Goal: Task Accomplishment & Management: Manage account settings

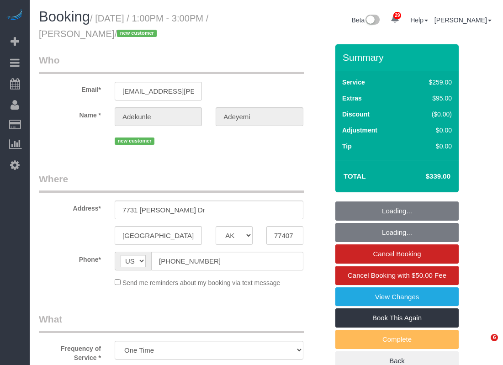
select select "[GEOGRAPHIC_DATA]"
select select "3"
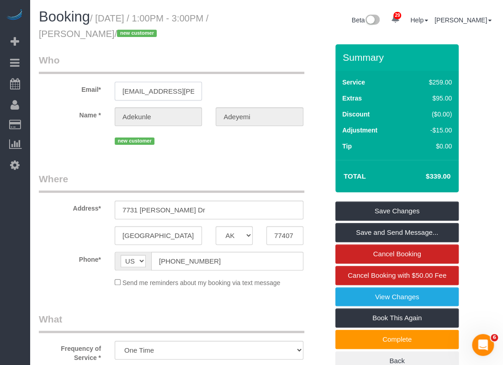
click at [168, 88] on input "[EMAIL_ADDRESS][PERSON_NAME][DOMAIN_NAME]" at bounding box center [158, 91] width 87 height 19
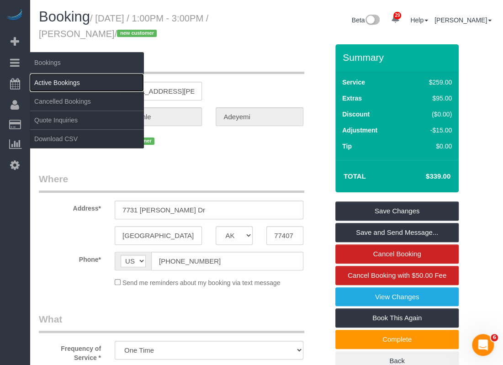
click at [34, 78] on link "Active Bookings" at bounding box center [87, 83] width 114 height 18
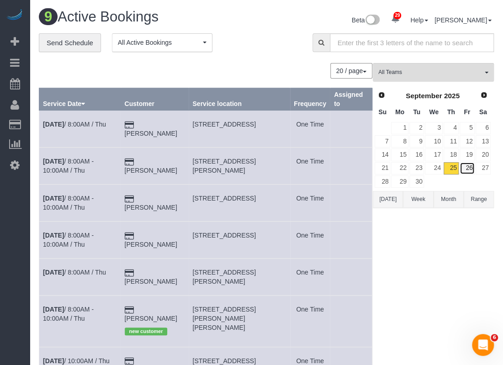
click at [470, 168] on link "26" at bounding box center [467, 168] width 15 height 12
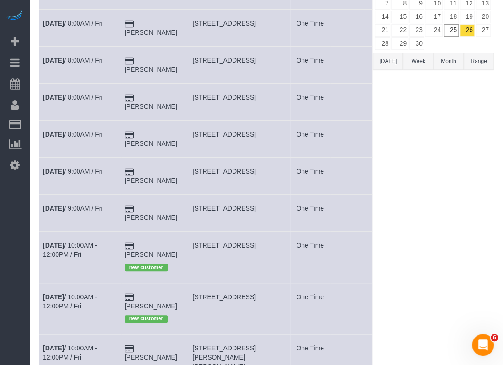
scroll to position [91, 0]
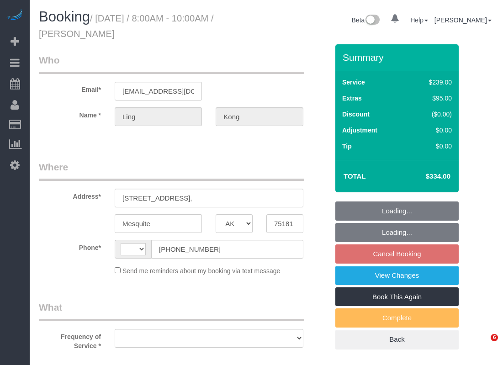
select select "[GEOGRAPHIC_DATA]"
select select "string:fspay-f351a0e8-05bf-4397-82de-9fc7e1471f52"
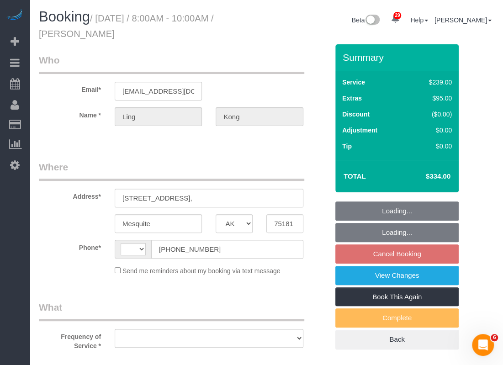
select select "string:US"
select select "object:549"
select select "spot1"
select select "object:874"
select select "3"
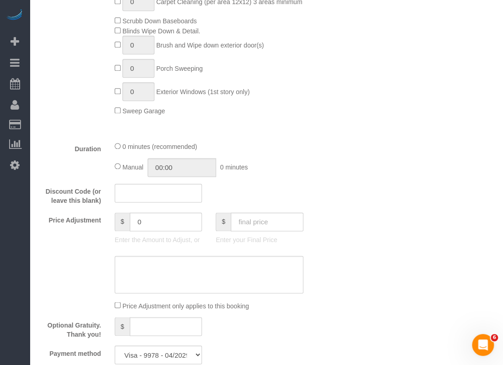
scroll to position [457, 0]
drag, startPoint x: 172, startPoint y: 226, endPoint x: 122, endPoint y: 226, distance: 49.4
click at [122, 226] on div "$ 0" at bounding box center [158, 221] width 87 height 19
click at [175, 273] on textarea at bounding box center [209, 274] width 189 height 37
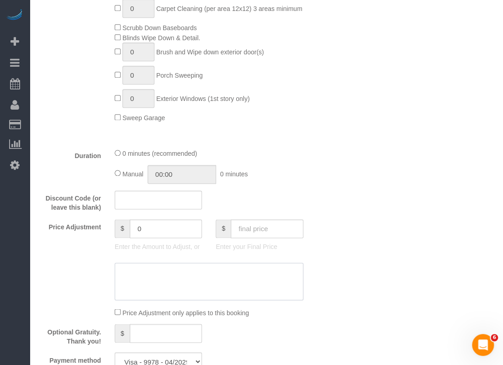
scroll to position [503, 0]
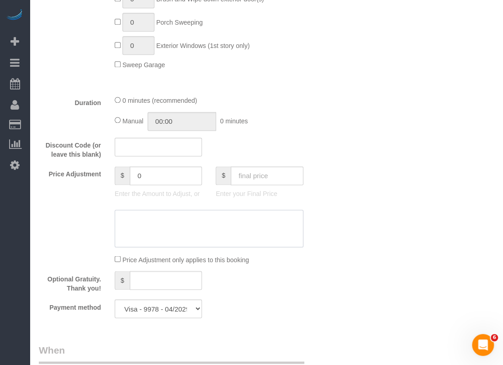
click at [262, 217] on textarea at bounding box center [209, 228] width 189 height 37
click at [196, 152] on input "text" at bounding box center [158, 147] width 87 height 19
click at [207, 219] on textarea at bounding box center [209, 228] width 189 height 37
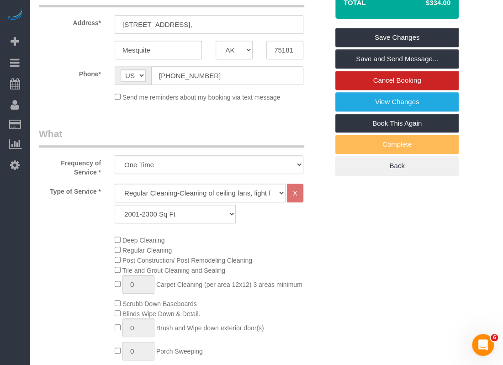
scroll to position [0, 0]
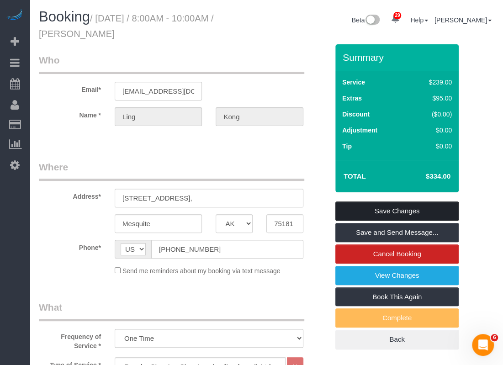
type textarea "$15 travel fee waived"
click at [367, 207] on link "Save Changes" at bounding box center [396, 211] width 123 height 19
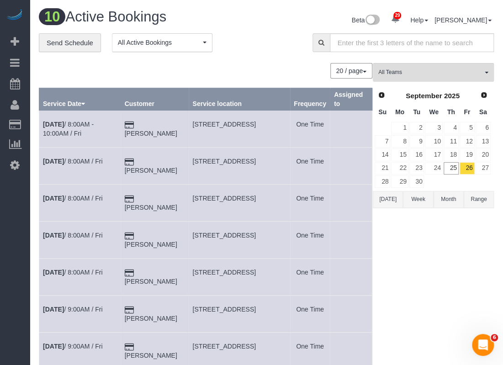
drag, startPoint x: 197, startPoint y: 120, endPoint x: 218, endPoint y: 135, distance: 25.9
click at [218, 135] on td "[STREET_ADDRESS]" at bounding box center [239, 129] width 101 height 37
copy span "[STREET_ADDRESS]"
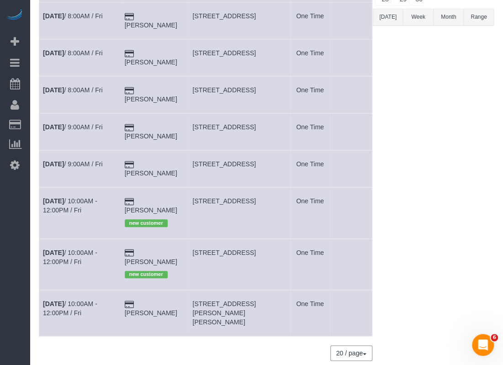
scroll to position [183, 0]
drag, startPoint x: 198, startPoint y: 299, endPoint x: 218, endPoint y: 309, distance: 22.1
click at [218, 309] on td "[STREET_ADDRESS][PERSON_NAME][PERSON_NAME]" at bounding box center [239, 313] width 101 height 46
copy span "[STREET_ADDRESS][PERSON_NAME][PERSON_NAME]"
click at [86, 303] on link "Sep 26th / 10:00AM - 12:00PM / Fri" at bounding box center [70, 308] width 54 height 16
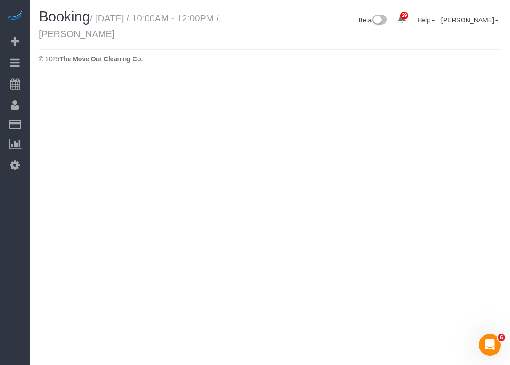
select select "[GEOGRAPHIC_DATA]"
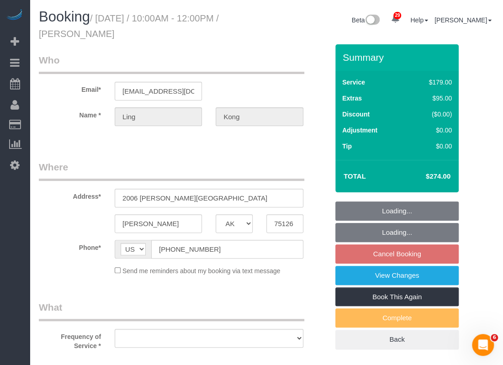
select select "object:1396"
select select "string:fspay-150c579c-aef7-4964-b6a3-067cc79d6847"
select select "spot27"
select select "3"
select select "object:1463"
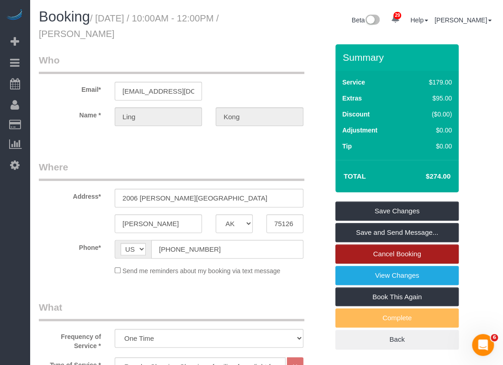
click at [357, 255] on link "Cancel Booking" at bounding box center [396, 254] width 123 height 19
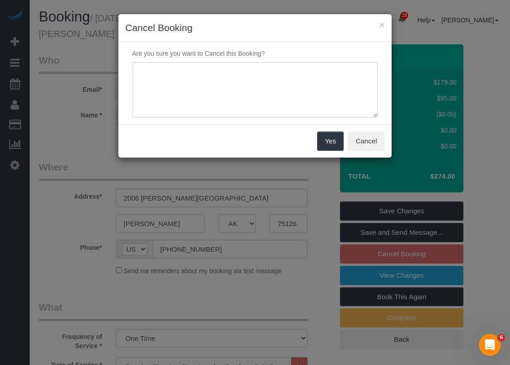
click at [218, 100] on textarea at bounding box center [255, 90] width 246 height 56
type textarea "client did not agree with the $30 travel fee even with $15 off"
click at [327, 140] on button "Yes" at bounding box center [330, 141] width 27 height 19
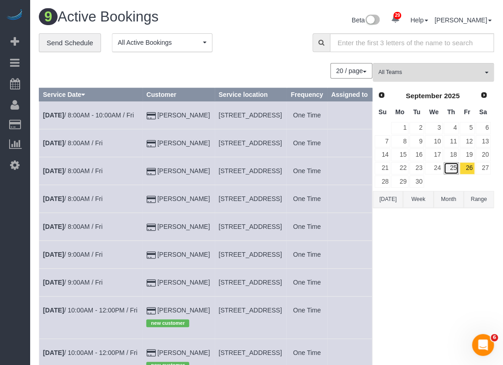
click at [453, 172] on link "25" at bounding box center [451, 168] width 15 height 12
